Goal: Task Accomplishment & Management: Complete application form

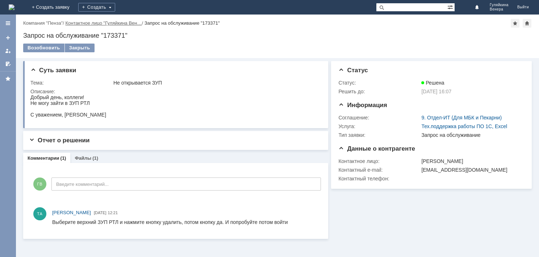
click at [94, 22] on link "Контактное лицо "Гуляйкина Вен…" at bounding box center [104, 22] width 76 height 5
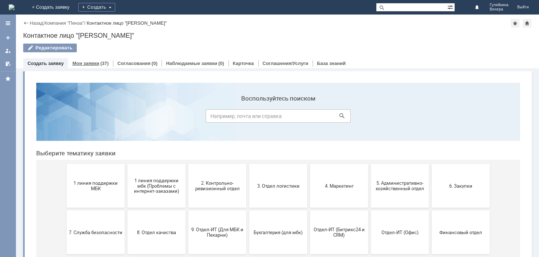
click at [95, 61] on link "Мои заявки" at bounding box center [85, 63] width 27 height 5
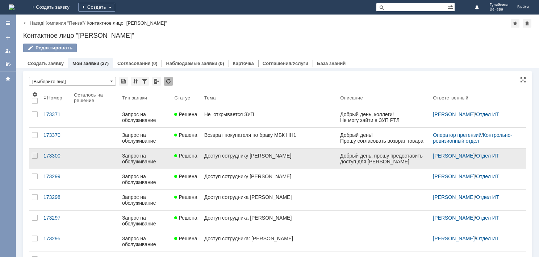
click at [302, 157] on div "Доступ сотруднику [PERSON_NAME]" at bounding box center [269, 156] width 130 height 6
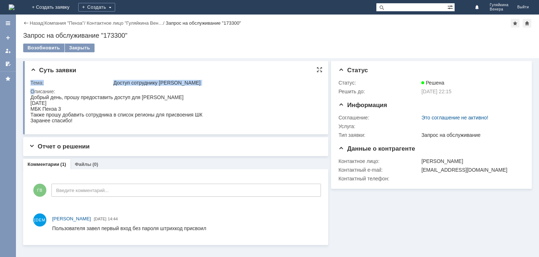
drag, startPoint x: 61, startPoint y: 188, endPoint x: 77, endPoint y: 123, distance: 67.2
drag, startPoint x: 67, startPoint y: 118, endPoint x: 49, endPoint y: 110, distance: 19.8
click at [67, 117] on span "Также прошу добавить сотрудника в список регионы для присвоения ШК" at bounding box center [116, 115] width 172 height 6
click at [51, 109] on span "МБК Пенза 3" at bounding box center [45, 109] width 30 height 6
click at [51, 110] on span "МБК Пенза 3" at bounding box center [45, 109] width 30 height 6
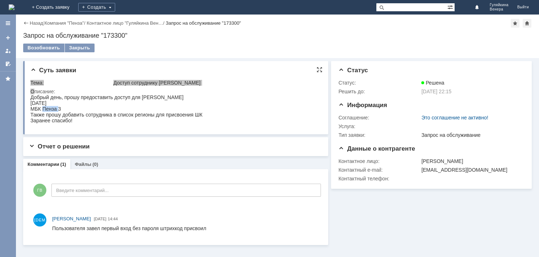
click at [51, 110] on span "МБК Пенза 3" at bounding box center [45, 109] width 30 height 6
drag, startPoint x: 51, startPoint y: 110, endPoint x: 61, endPoint y: 109, distance: 10.2
click at [61, 109] on div "[DATE] МБК Пенза 3 Также прошу добавить сотрудника в список регионы для присвое…" at bounding box center [116, 111] width 172 height 23
copy div "МБК Пенза 3 Также прошу добавить сотрудника в список регионы для присвоения ШК …"
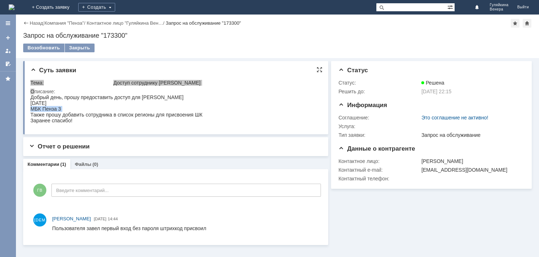
drag, startPoint x: 30, startPoint y: 97, endPoint x: 90, endPoint y: 132, distance: 69.1
click at [90, 123] on html "Добрый день, прошу предоставить доступ для [PERSON_NAME] [DATE] МБК Пенза 3 Так…" at bounding box center [174, 108] width 289 height 29
copy body "Добрый день, прошу предоставить доступ для [PERSON_NAME] [DATE] МБК Пенза 3 Так…"
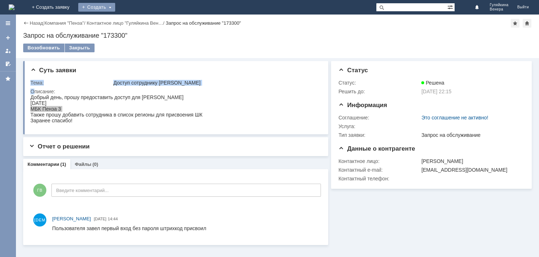
click at [115, 7] on div "Создать" at bounding box center [96, 7] width 37 height 9
click at [135, 22] on link "Заявка" at bounding box center [107, 21] width 55 height 9
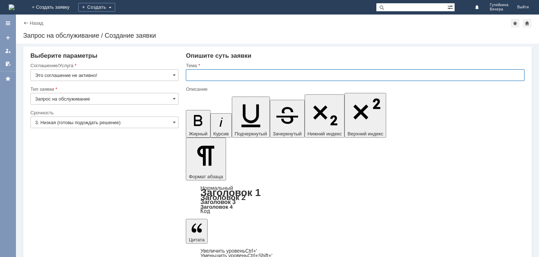
click at [218, 73] on input "text" at bounding box center [355, 75] width 339 height 12
type input "Доступ сотруднику [PERSON_NAME]"
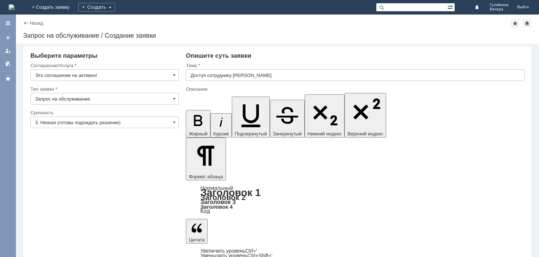
drag, startPoint x: 303, startPoint y: 2114, endPoint x: 384, endPoint y: 2115, distance: 80.8
drag, startPoint x: 226, startPoint y: 2120, endPoint x: 190, endPoint y: 2119, distance: 35.9
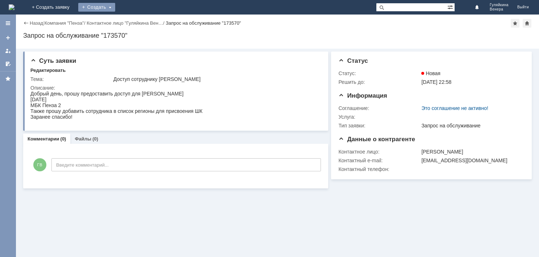
click at [115, 6] on div "Создать" at bounding box center [96, 7] width 37 height 9
click at [136, 17] on div "Заявка" at bounding box center [107, 22] width 58 height 12
click at [115, 7] on div "Создать" at bounding box center [96, 7] width 37 height 9
click at [136, 16] on div "Заявка" at bounding box center [107, 22] width 58 height 12
click at [115, 6] on div "Создать" at bounding box center [96, 7] width 37 height 9
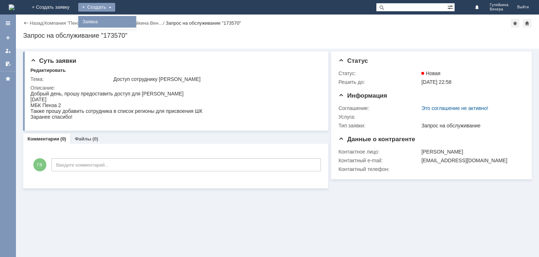
click at [135, 22] on link "Заявка" at bounding box center [107, 21] width 55 height 9
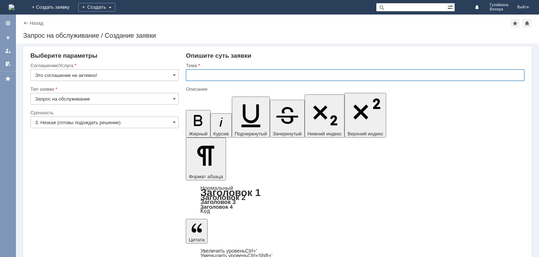
click at [214, 74] on input "text" at bounding box center [355, 75] width 339 height 12
type input "Доступ для сотрудника [PERSON_NAME]"
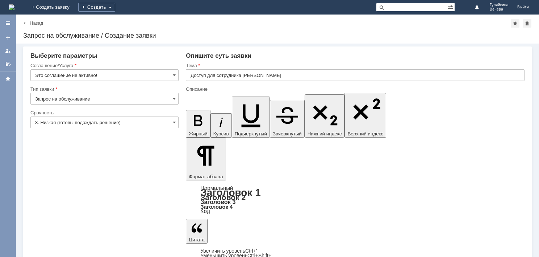
drag, startPoint x: 302, startPoint y: 2110, endPoint x: 383, endPoint y: 2115, distance: 82.1
drag, startPoint x: 226, startPoint y: 2123, endPoint x: 194, endPoint y: 2120, distance: 32.0
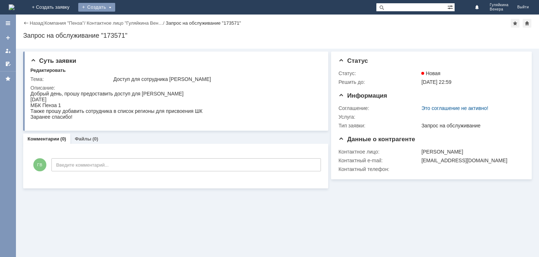
click at [115, 3] on div "Создать" at bounding box center [96, 7] width 37 height 9
click at [134, 20] on link "Заявка" at bounding box center [107, 21] width 55 height 9
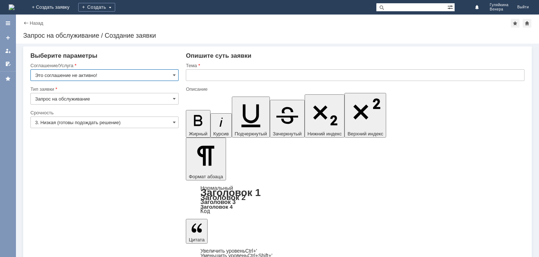
click at [219, 77] on input "text" at bounding box center [355, 75] width 339 height 12
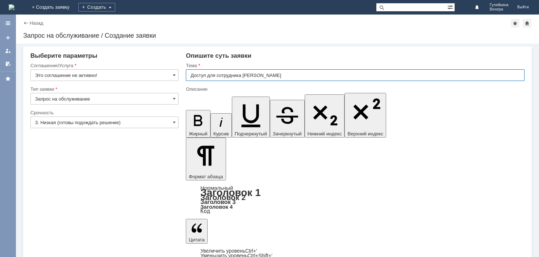
type input "Доступ для сотрудника [PERSON_NAME]"
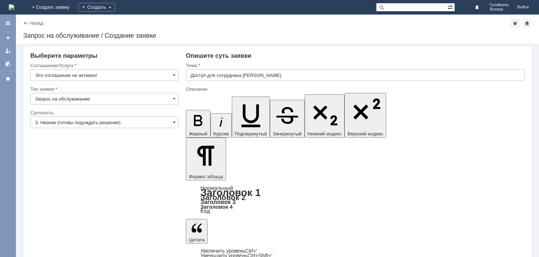
drag, startPoint x: 219, startPoint y: 2119, endPoint x: 192, endPoint y: 2119, distance: 26.5
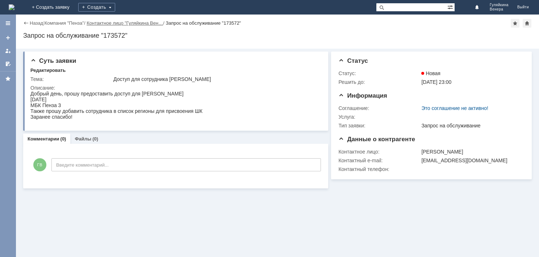
click at [102, 23] on link "Контактное лицо "Гуляйкина Вен…" at bounding box center [125, 22] width 76 height 5
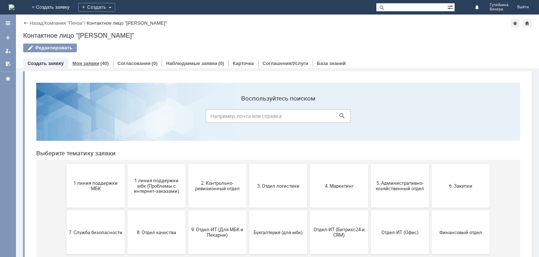
click at [88, 62] on link "Мои заявки" at bounding box center [85, 63] width 27 height 5
